Goal: Complete application form

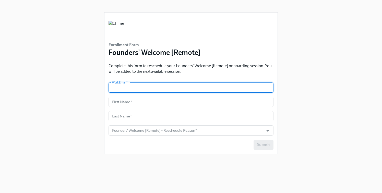
click at [142, 86] on input "text" at bounding box center [190, 87] width 165 height 10
type input "[EMAIL_ADDRESS][DOMAIN_NAME]"
click at [150, 100] on input "text" at bounding box center [190, 102] width 165 height 10
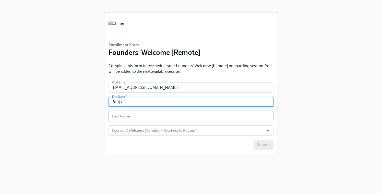
type input "Pooja"
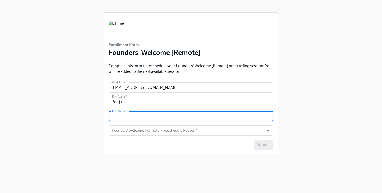
click at [149, 116] on input "text" at bounding box center [190, 116] width 165 height 10
type input "Mishra"
click at [168, 134] on input "Founders' Welcome [Remote] - Reschedule Reason   *" at bounding box center [186, 130] width 150 height 10
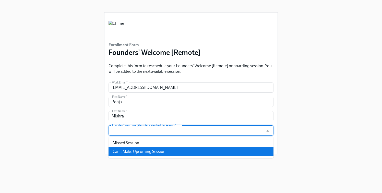
click at [155, 151] on li "Can't Make Upcoming Session" at bounding box center [190, 151] width 165 height 9
type input "Can't Make Upcoming Session"
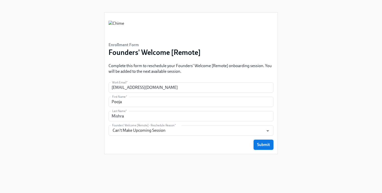
click at [262, 144] on span "Submit" at bounding box center [263, 144] width 13 height 5
